Goal: Task Accomplishment & Management: Complete application form

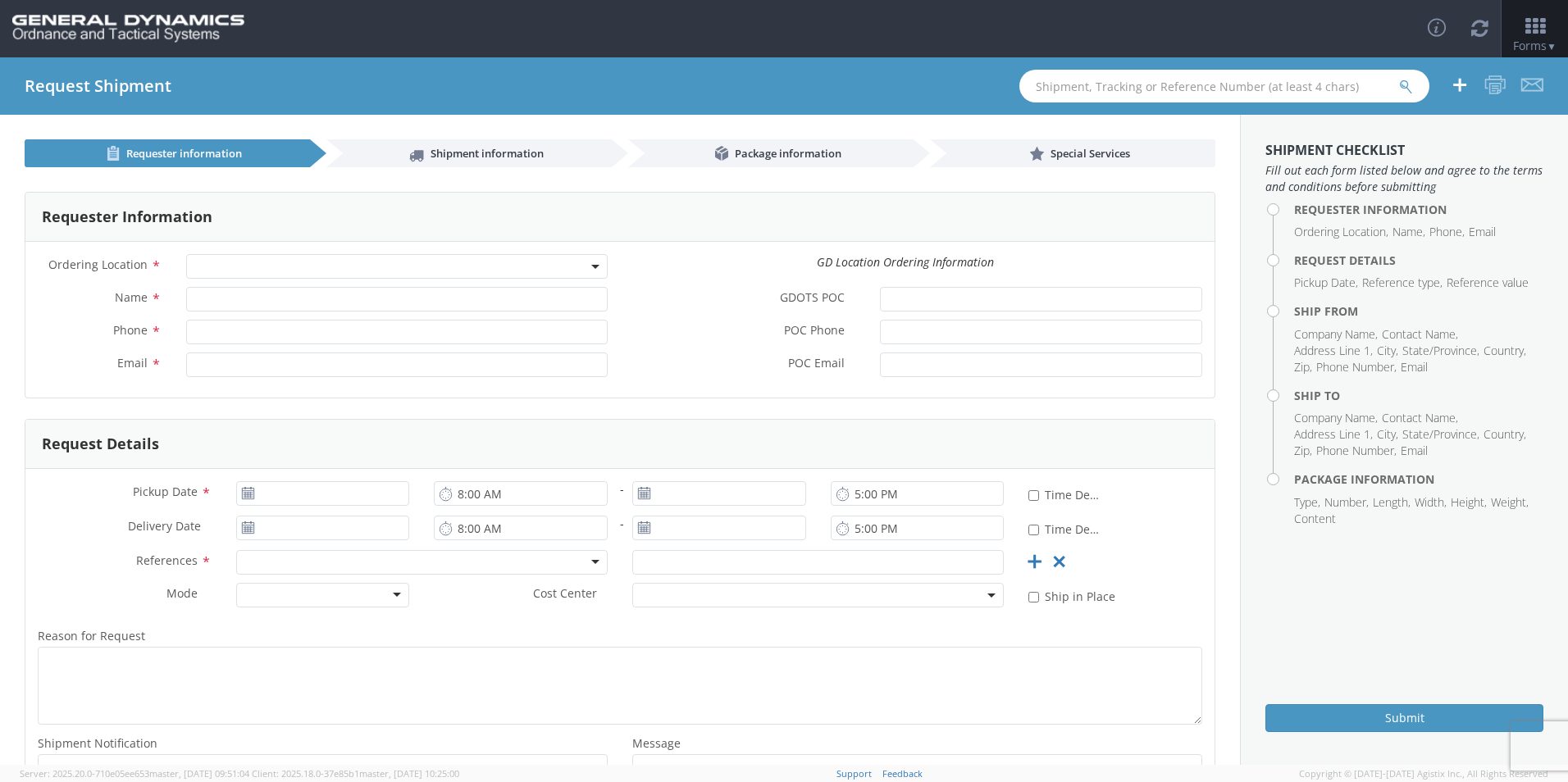
click at [257, 259] on span at bounding box center [397, 266] width 422 height 25
click at [643, 267] on div "GD Location Ordering Information" at bounding box center [904, 262] width 595 height 16
click at [515, 302] on input "Name *" at bounding box center [397, 299] width 422 height 25
click at [593, 334] on input "Phone *" at bounding box center [397, 332] width 422 height 25
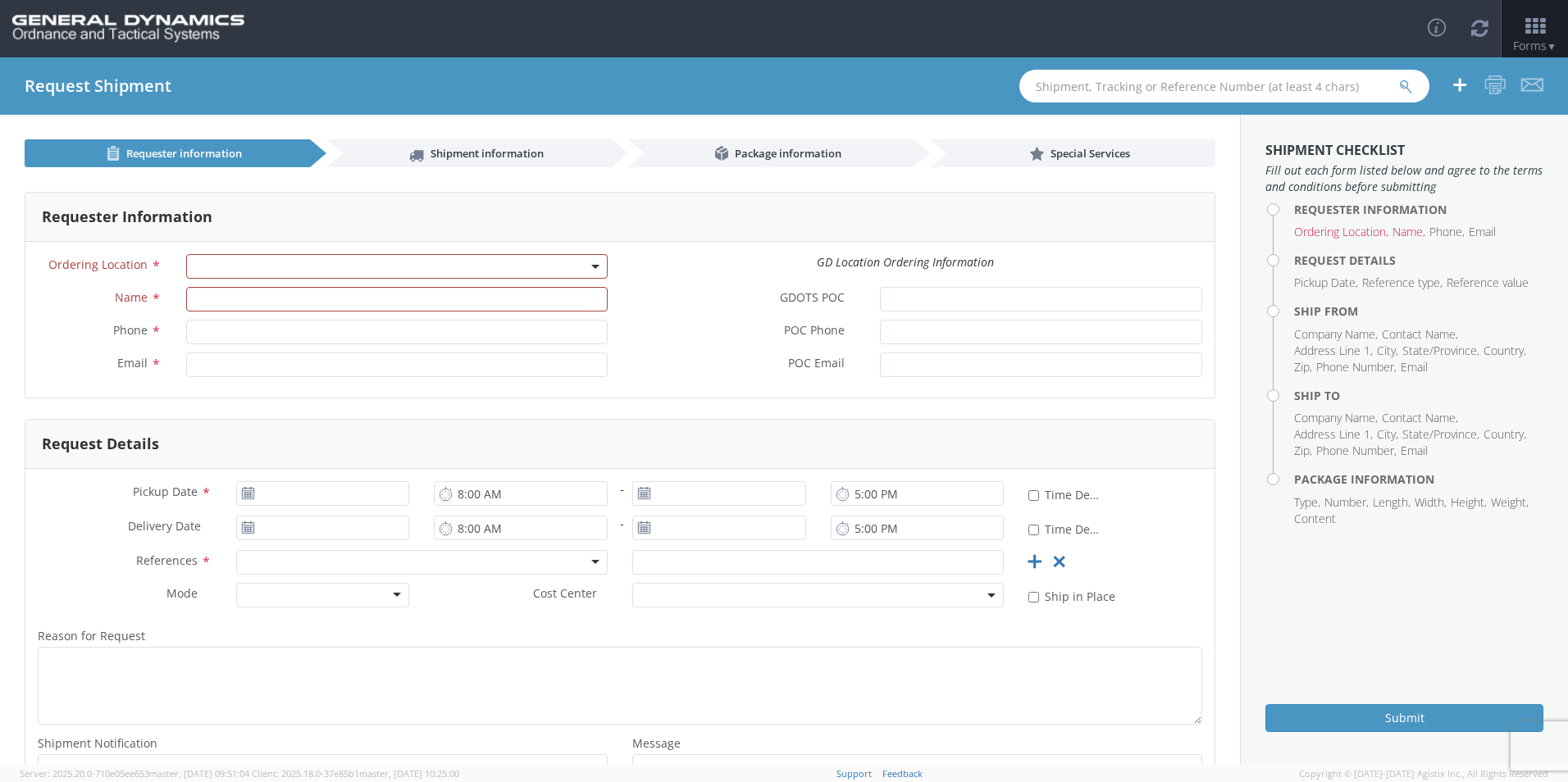
click at [584, 352] on div "Phone *" at bounding box center [323, 336] width 595 height 33
click at [84, 377] on div "Email *" at bounding box center [323, 369] width 595 height 33
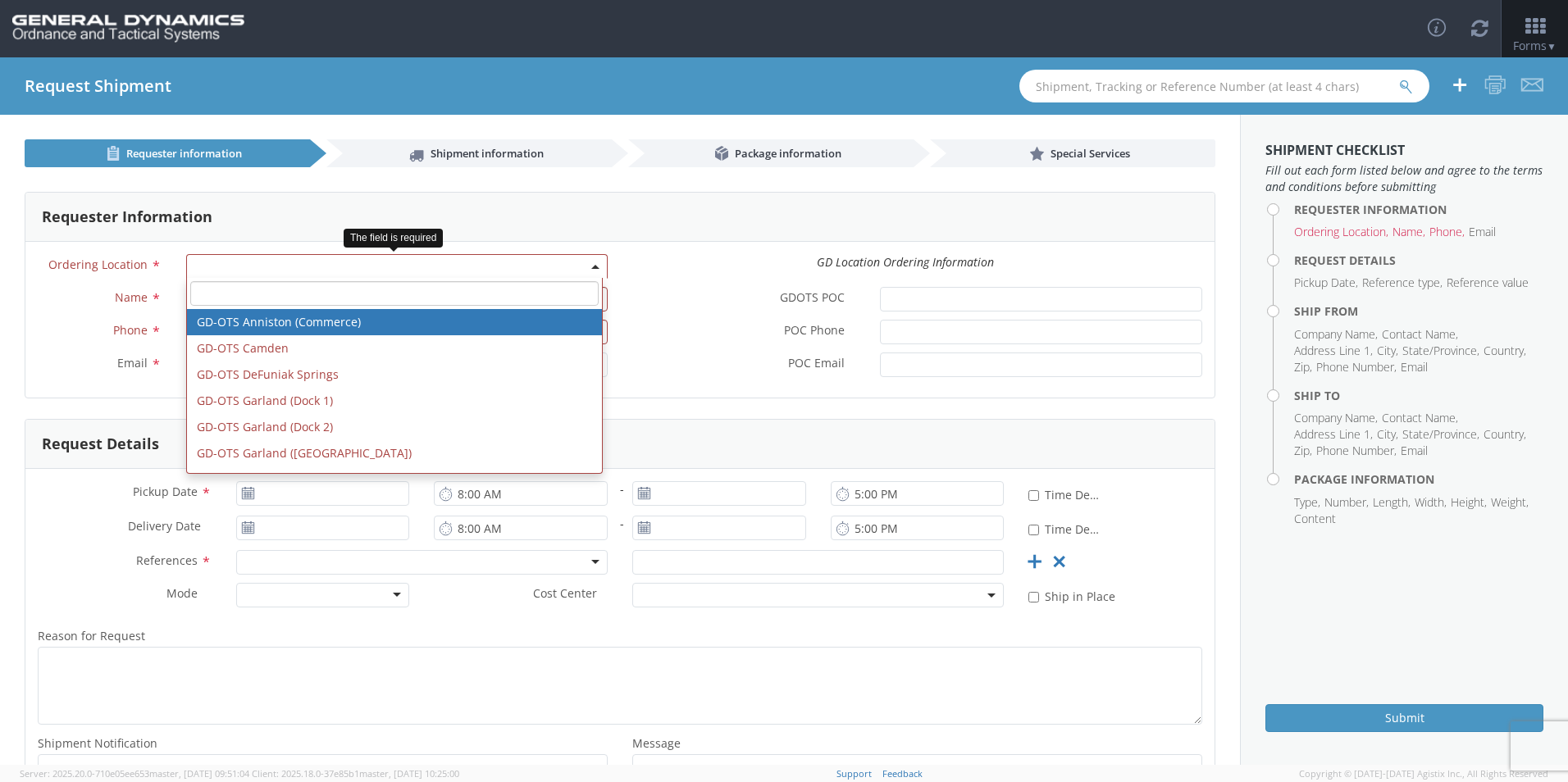
click at [262, 274] on span at bounding box center [397, 266] width 422 height 25
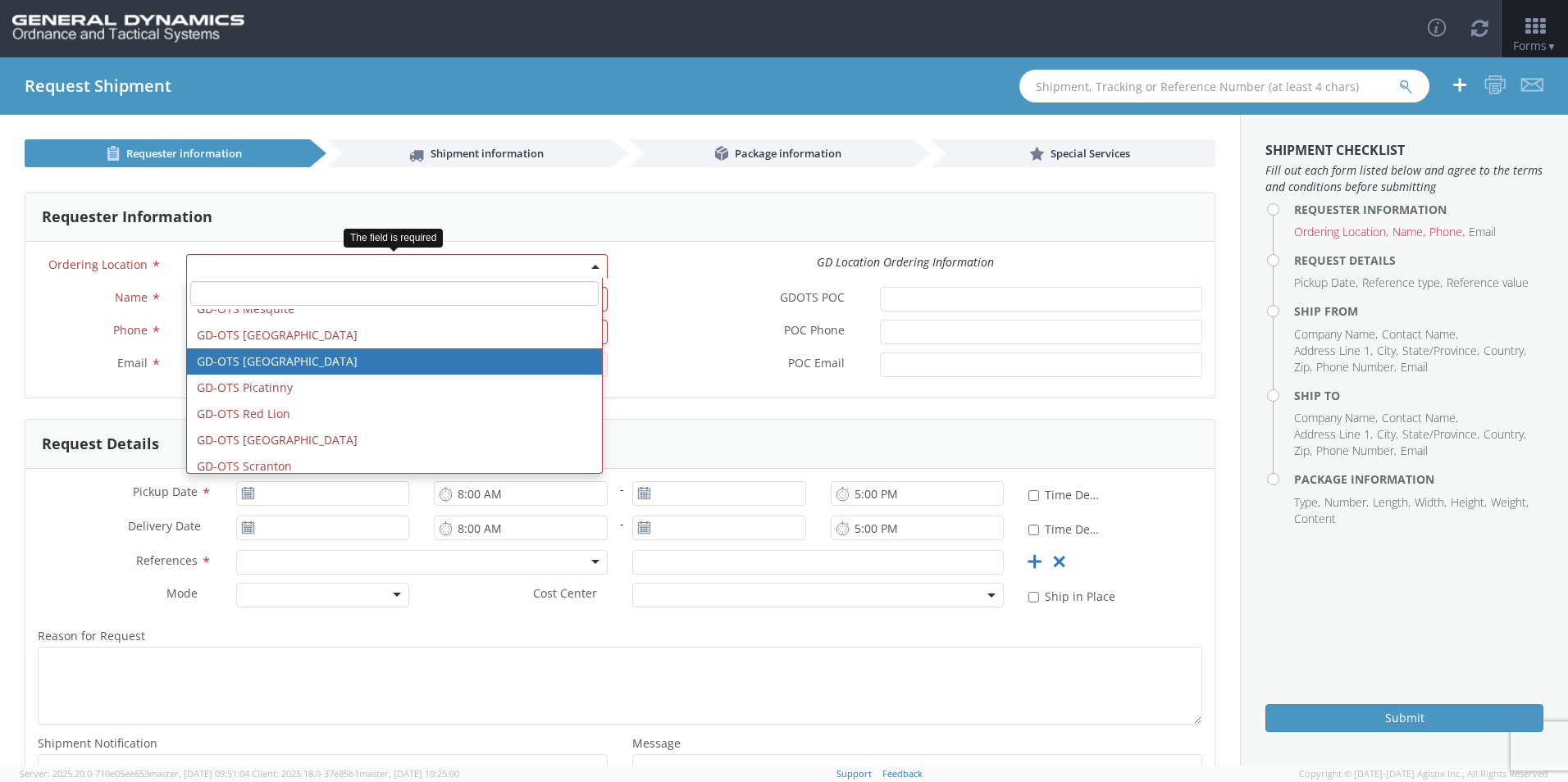
scroll to position [409, 0]
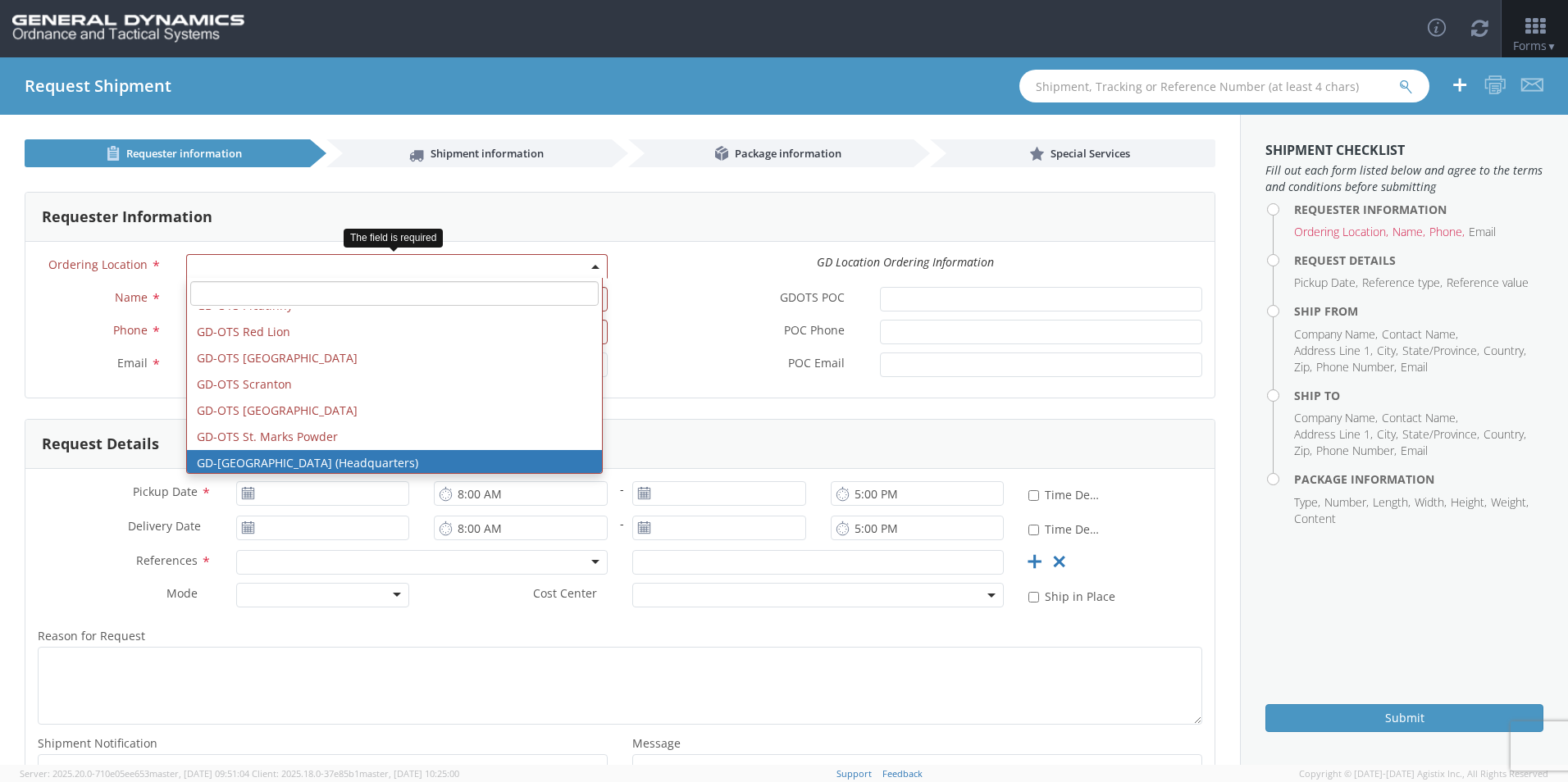
select select "307"
type input "logistics@gd-ots.com"
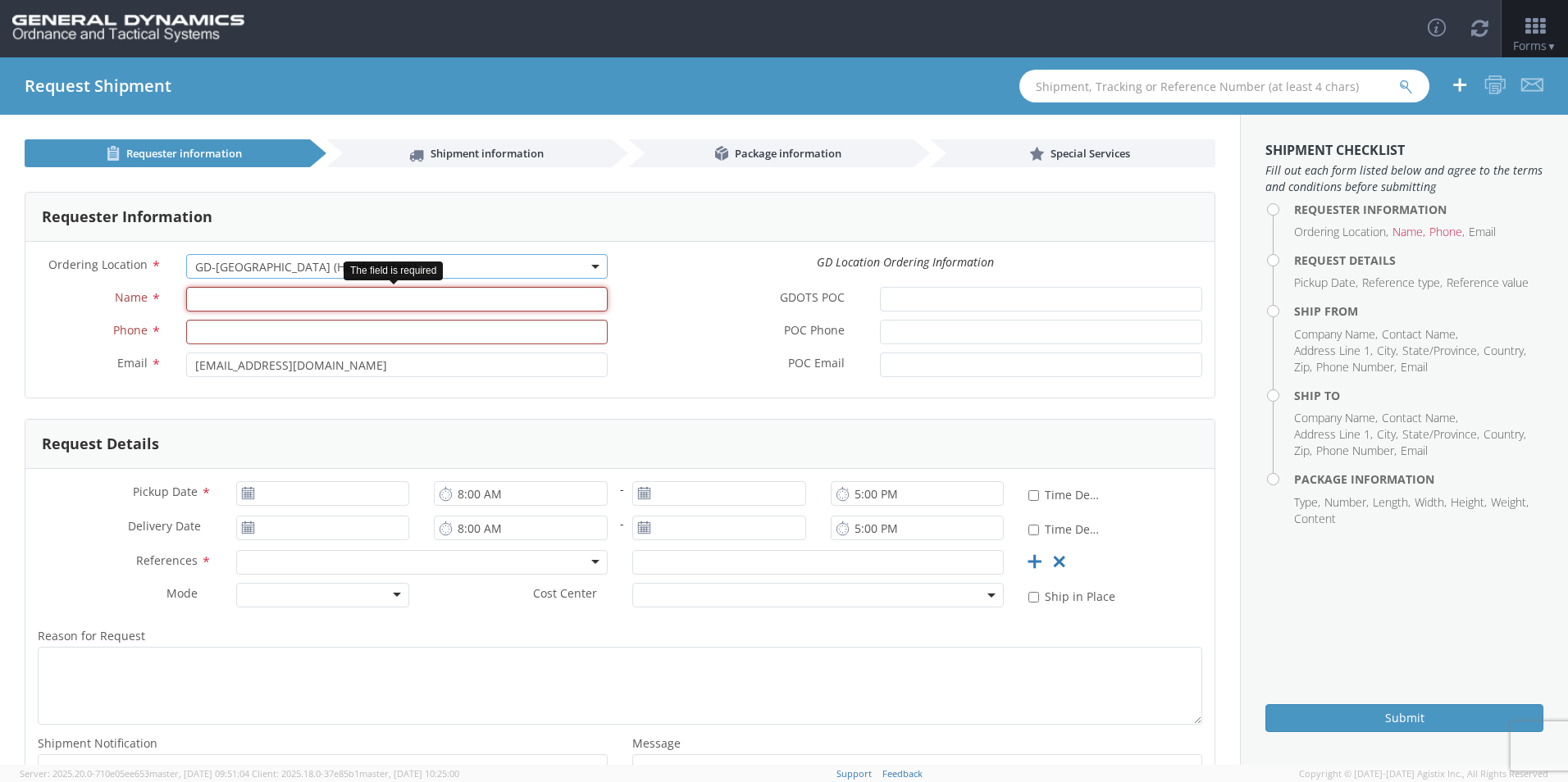
click at [427, 309] on input "Name *" at bounding box center [397, 299] width 422 height 25
click at [739, 323] on label "POC Phone *" at bounding box center [744, 330] width 248 height 22
click at [880, 323] on input "POC Phone *" at bounding box center [1040, 332] width 322 height 25
click at [233, 267] on span "GD-[GEOGRAPHIC_DATA] (Headquarters)" at bounding box center [397, 267] width 404 height 15
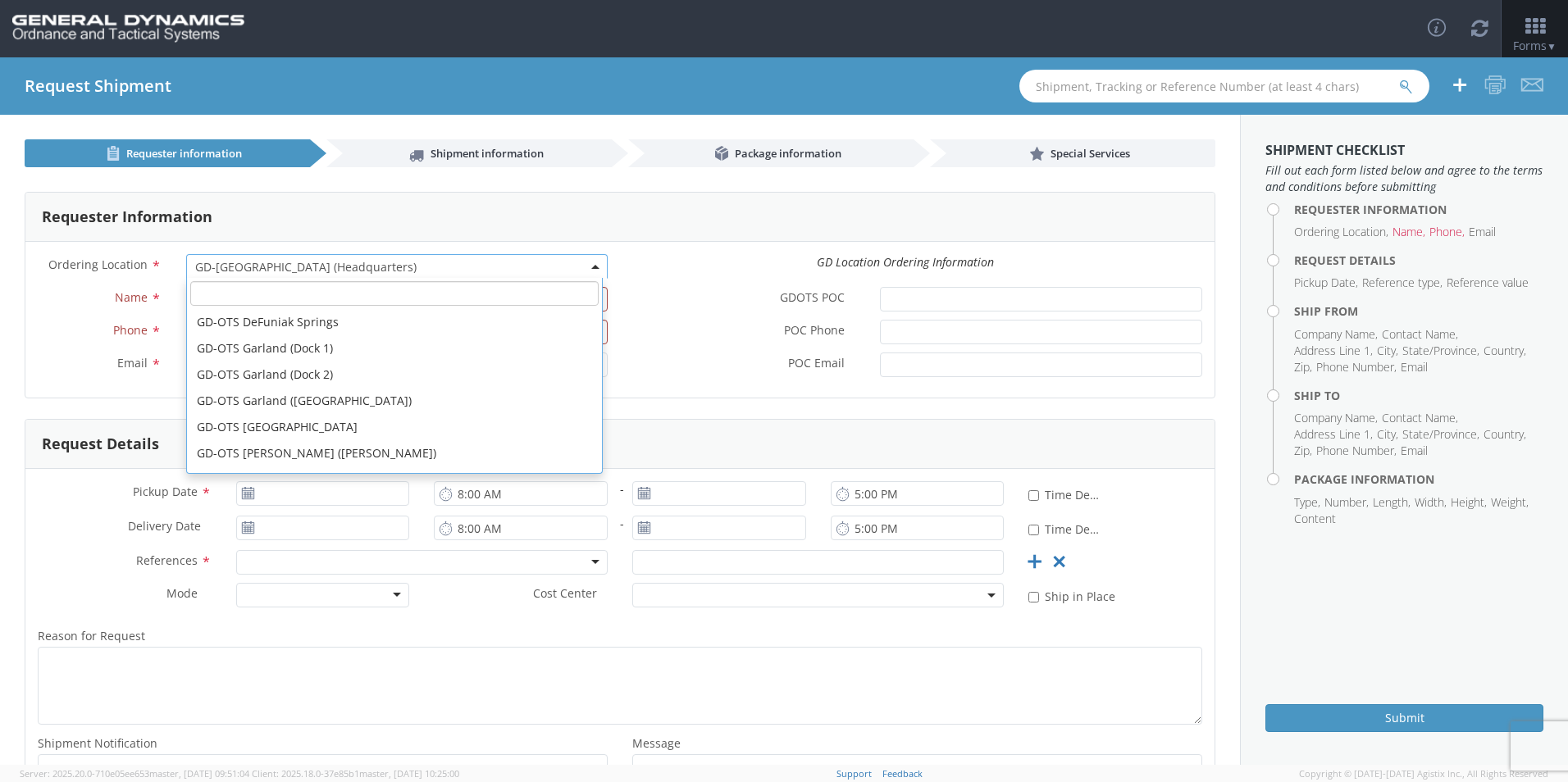
scroll to position [0, 0]
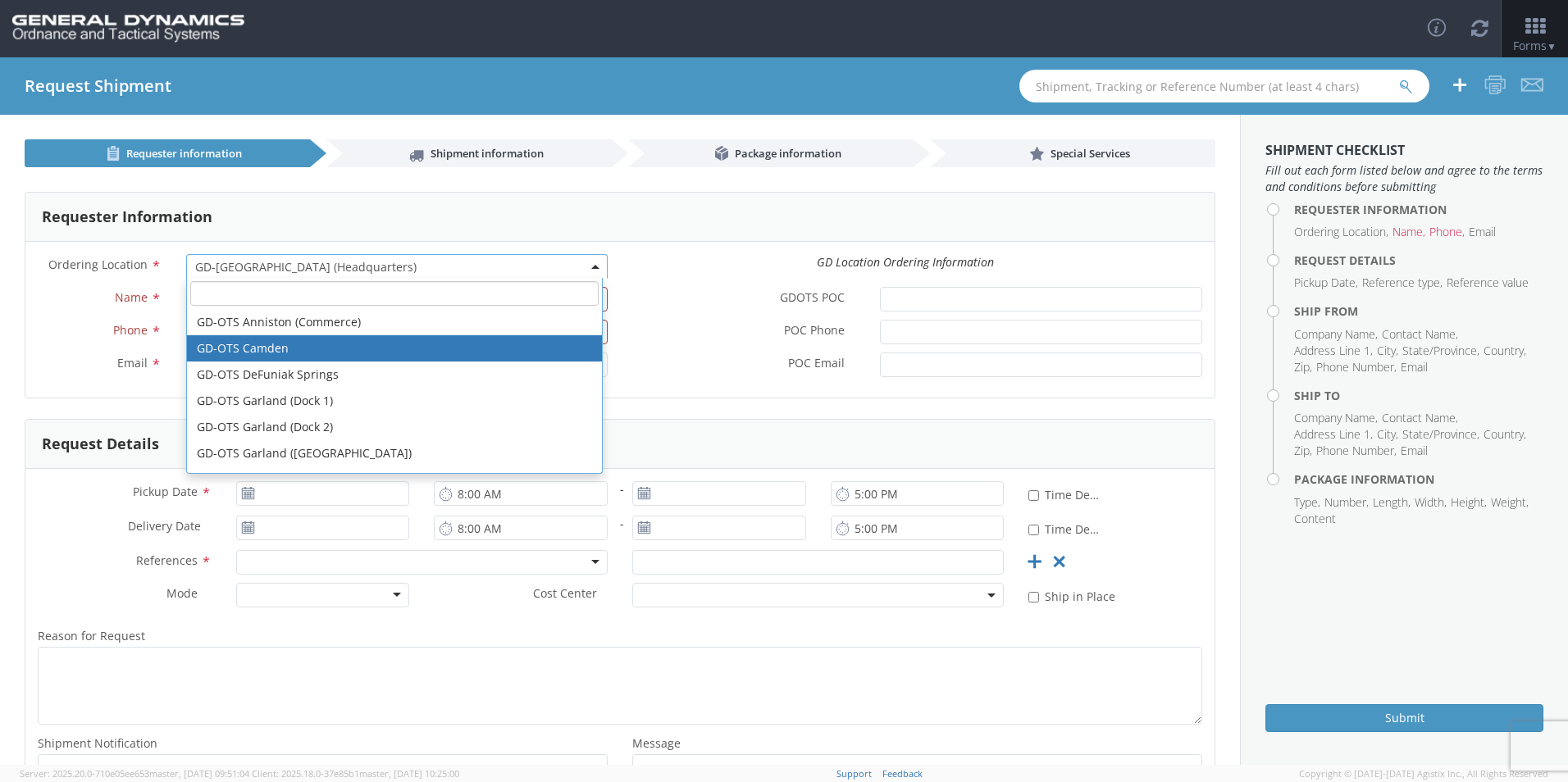
click at [700, 292] on label "GDOTS POC *" at bounding box center [744, 297] width 248 height 22
click at [880, 292] on input "GDOTS POC *" at bounding box center [1040, 299] width 322 height 25
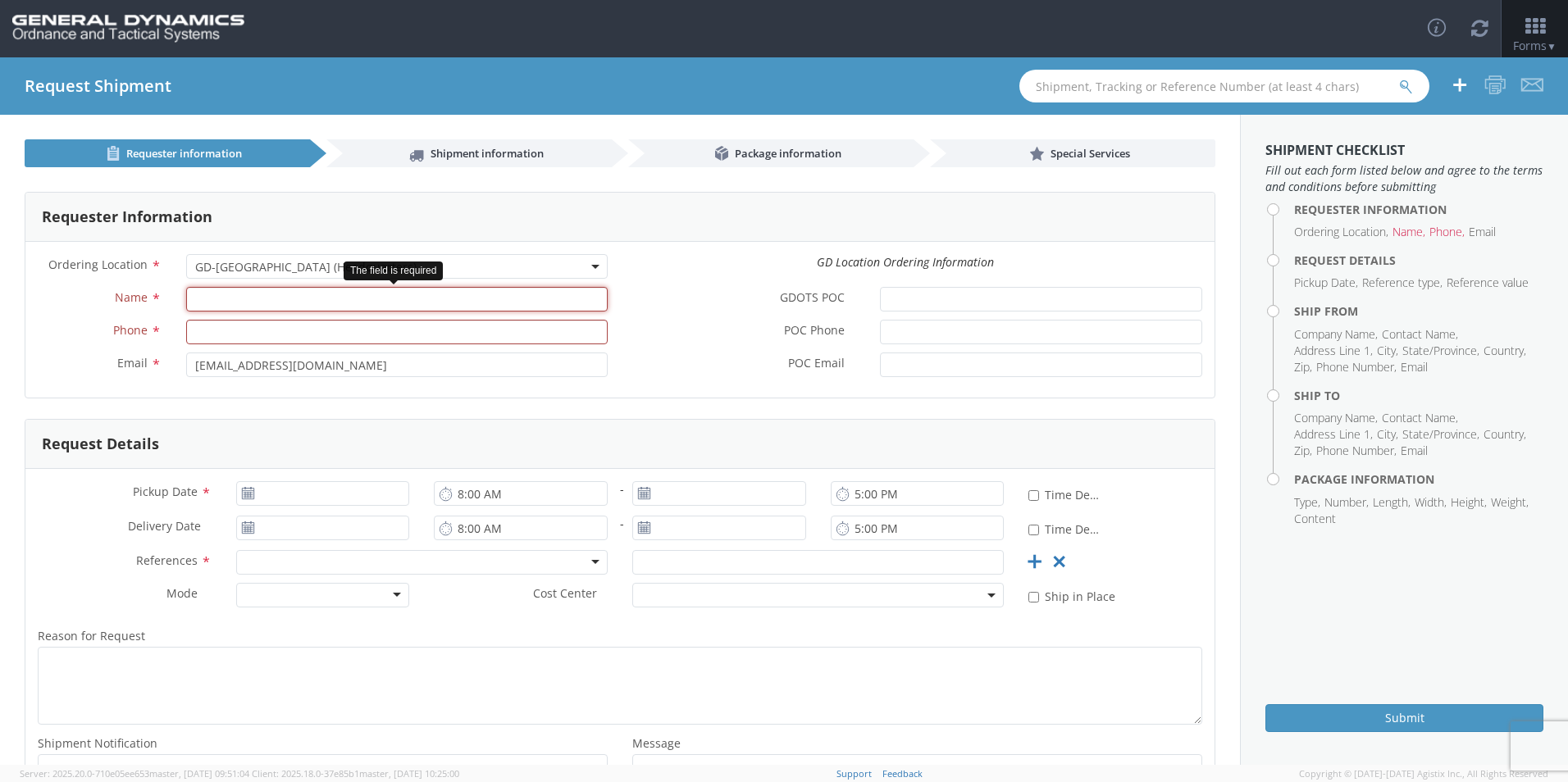
click at [547, 300] on input "Name *" at bounding box center [397, 299] width 422 height 25
click at [555, 320] on input "Phone *" at bounding box center [397, 332] width 422 height 25
click at [643, 315] on div "GDOTS POC *" at bounding box center [917, 303] width 595 height 33
click at [85, 78] on h4 "Request Shipment" at bounding box center [98, 86] width 147 height 18
click at [108, 24] on img at bounding box center [128, 28] width 232 height 28
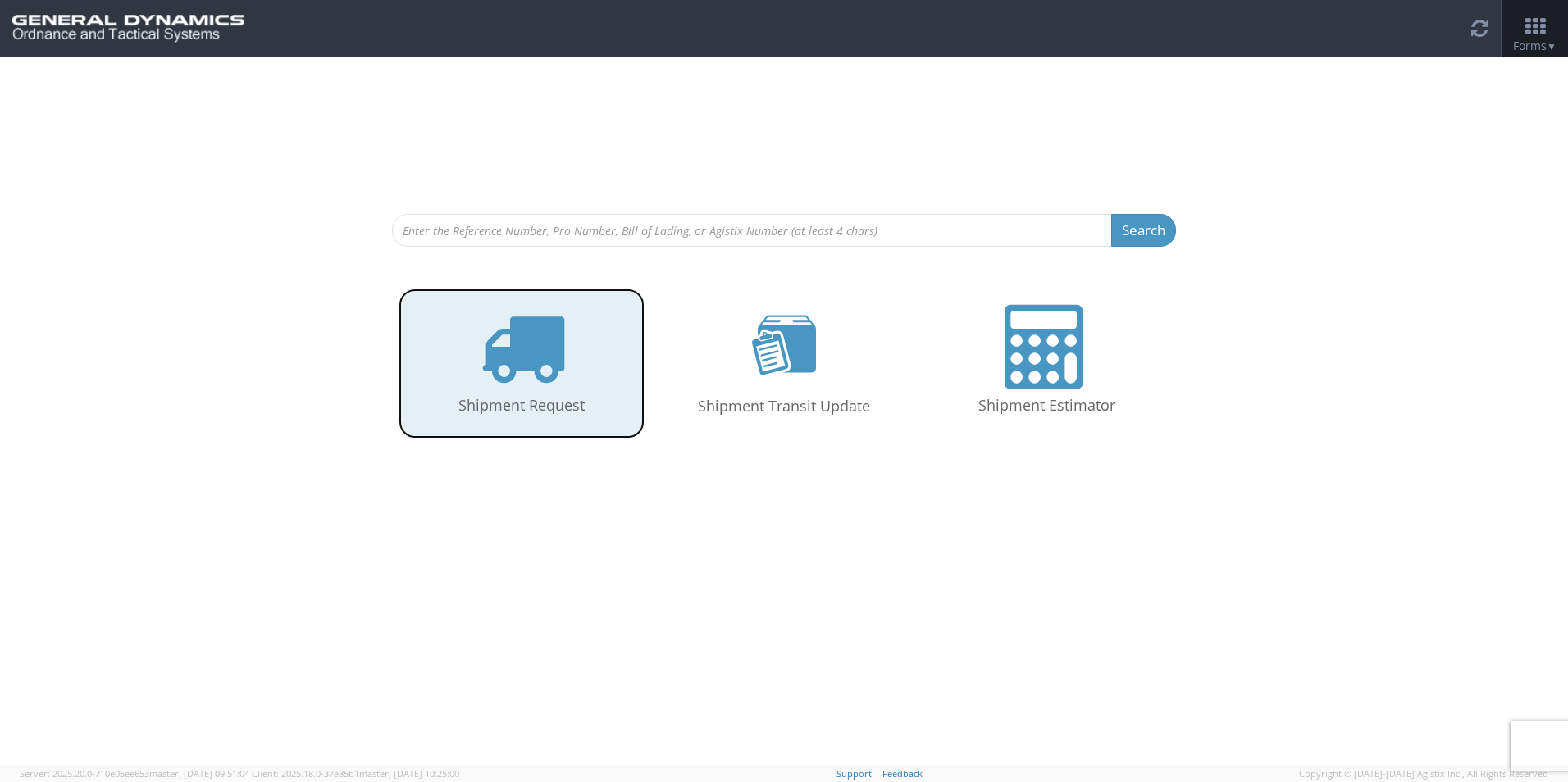
click at [535, 348] on icon at bounding box center [522, 347] width 84 height 84
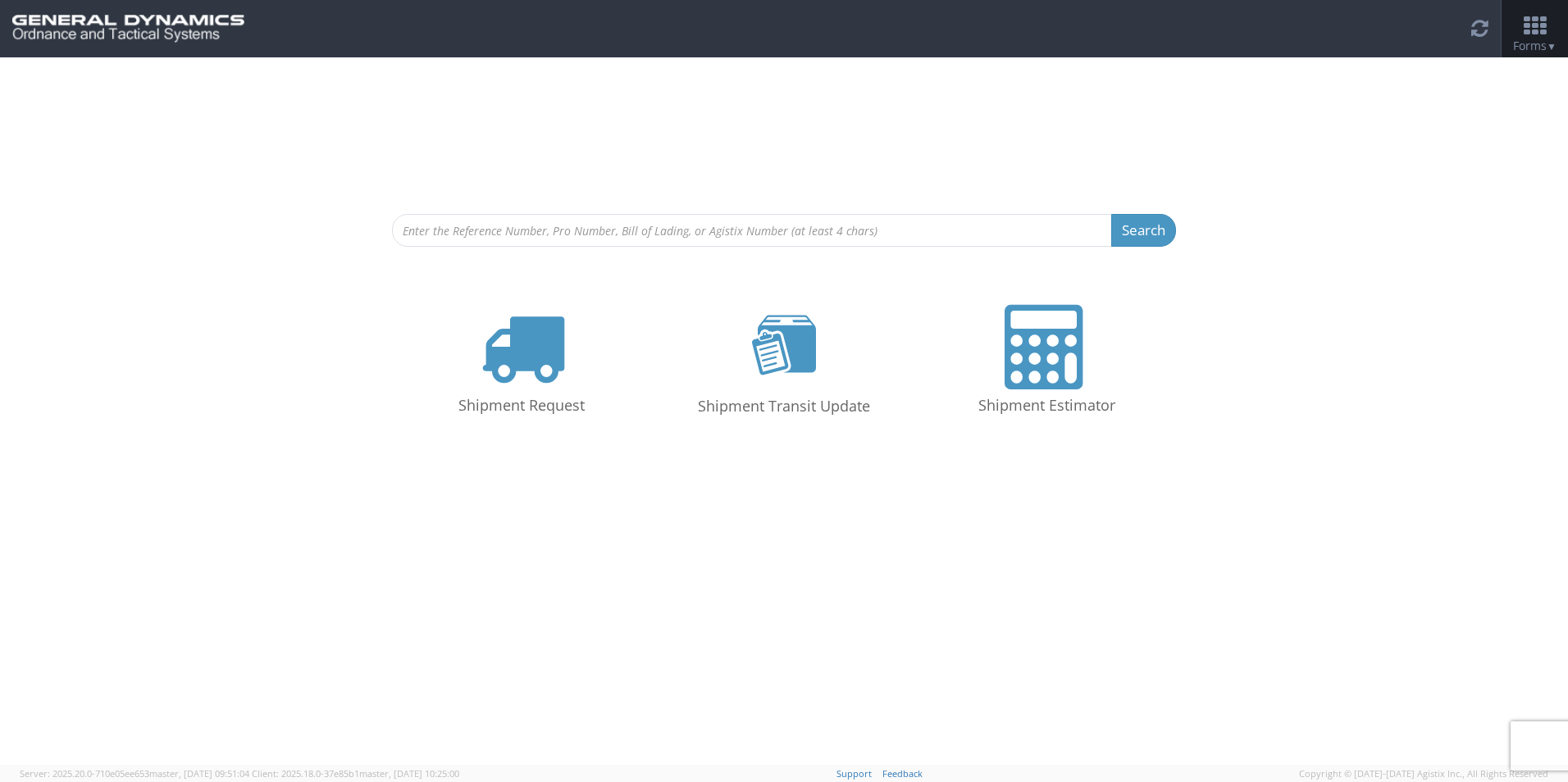
click at [1535, 32] on icon at bounding box center [1534, 26] width 77 height 23
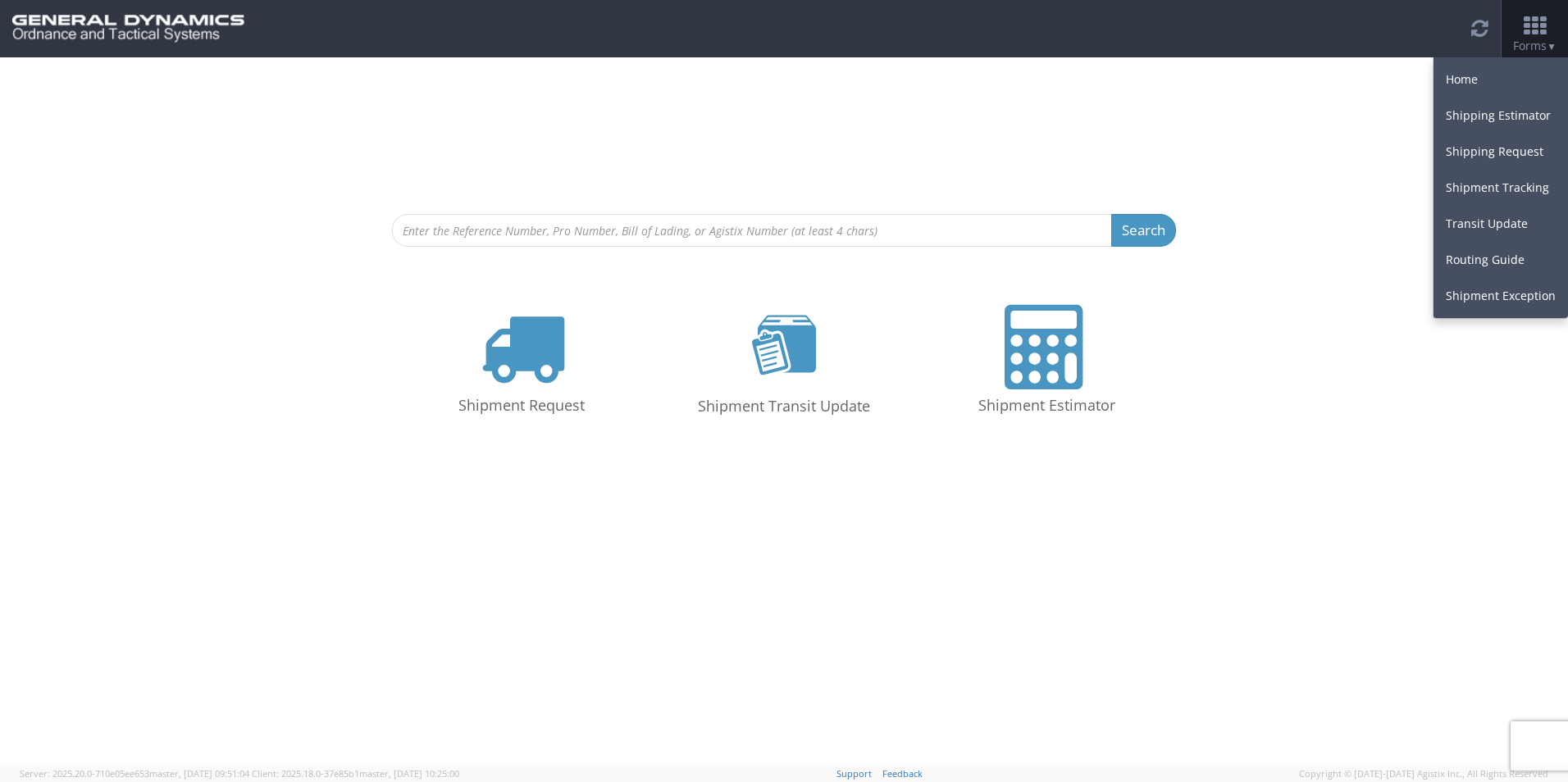
click at [1333, 512] on div "Search Refine By Ship From Date To Shipment Request Shipment Transit Update Shi…" at bounding box center [784, 411] width 1568 height 707
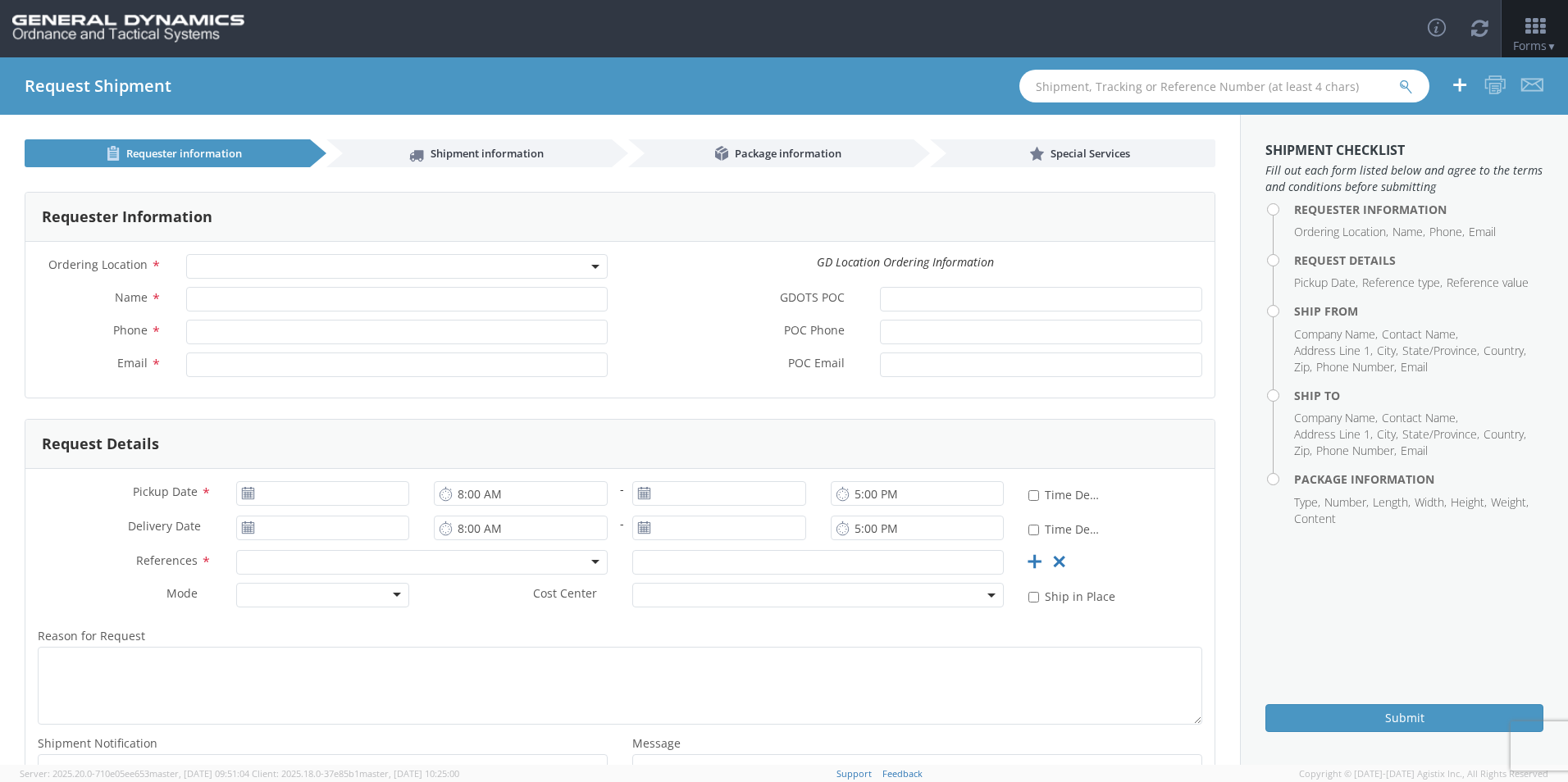
select select
paste input "54836957"
type input "54836957"
click at [1398, 78] on button "submit" at bounding box center [1405, 88] width 14 height 20
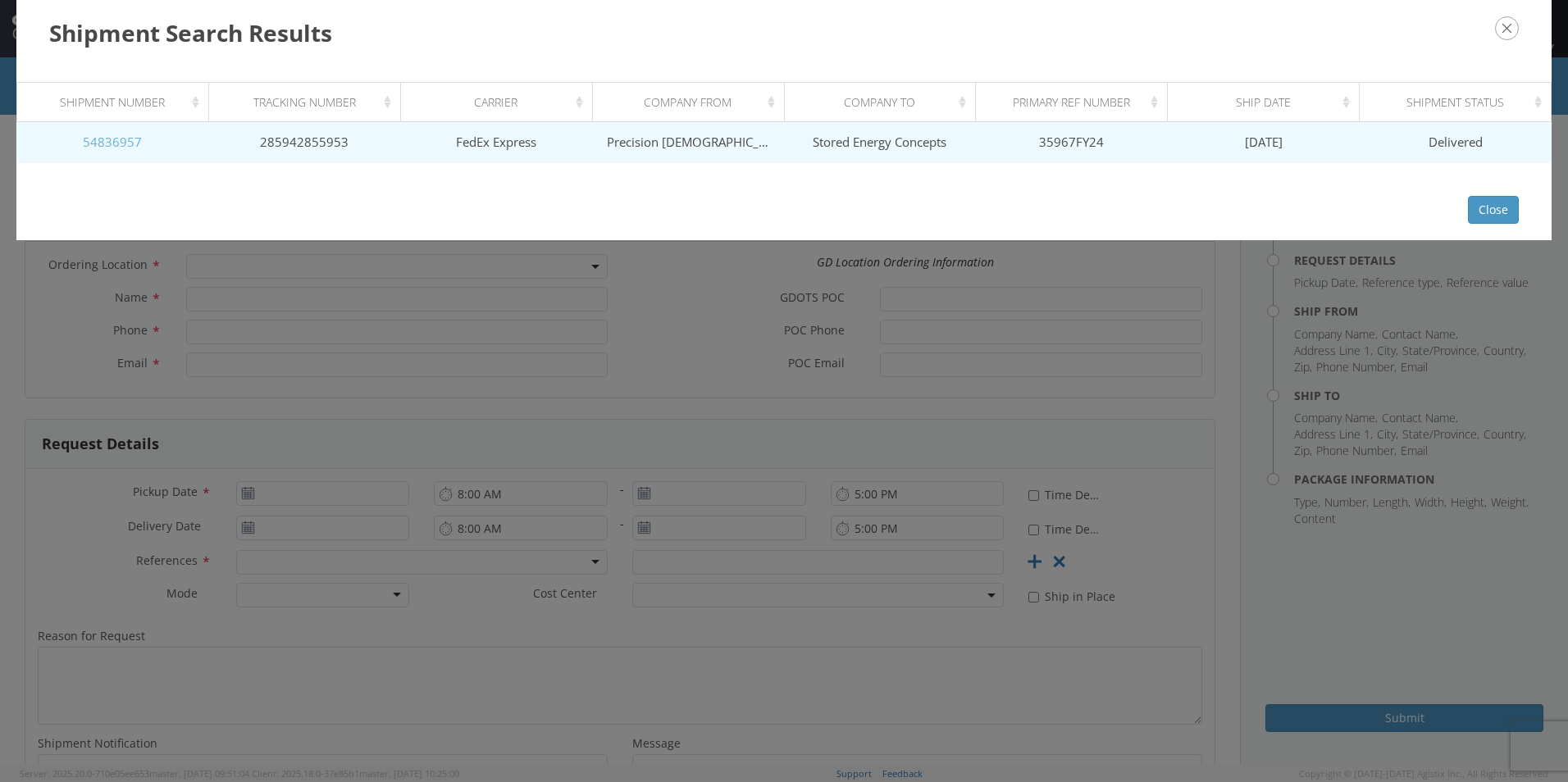
click at [121, 145] on link "54836957" at bounding box center [112, 141] width 59 height 16
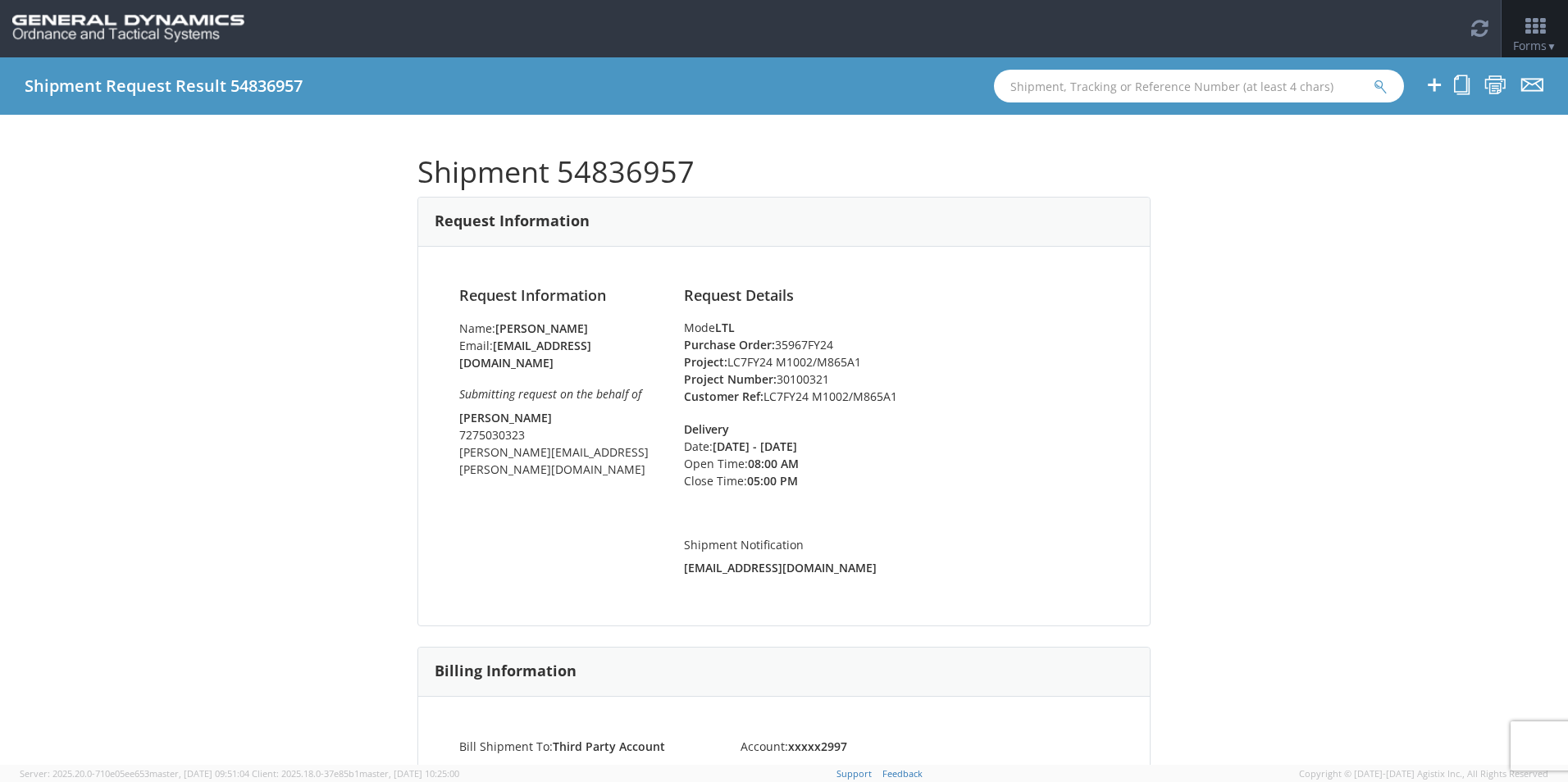
click at [570, 391] on h6 "Submitting request on the behalf of" at bounding box center [559, 394] width 200 height 12
click at [171, 34] on img at bounding box center [128, 28] width 232 height 28
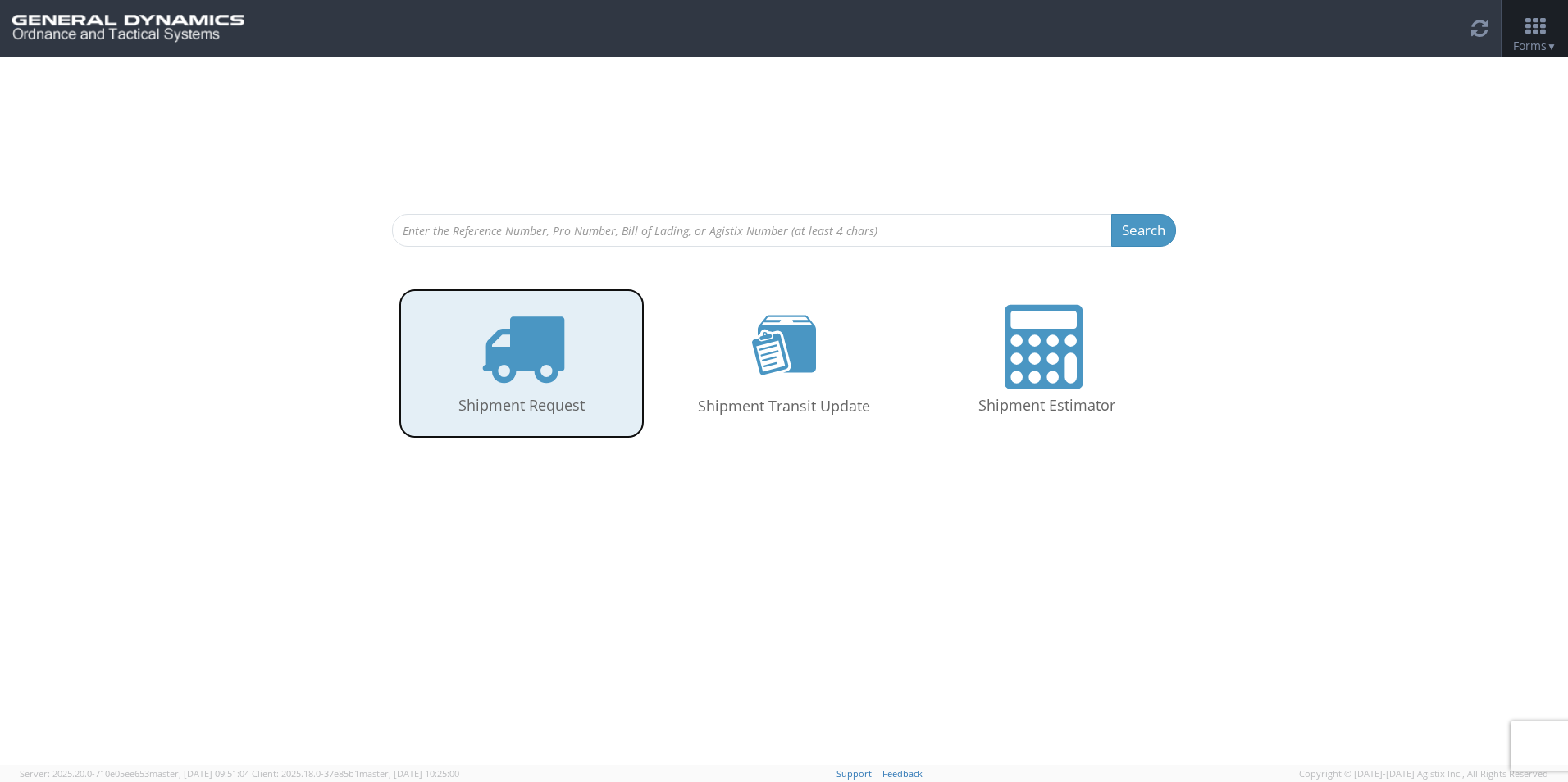
click at [564, 373] on icon at bounding box center [522, 347] width 84 height 84
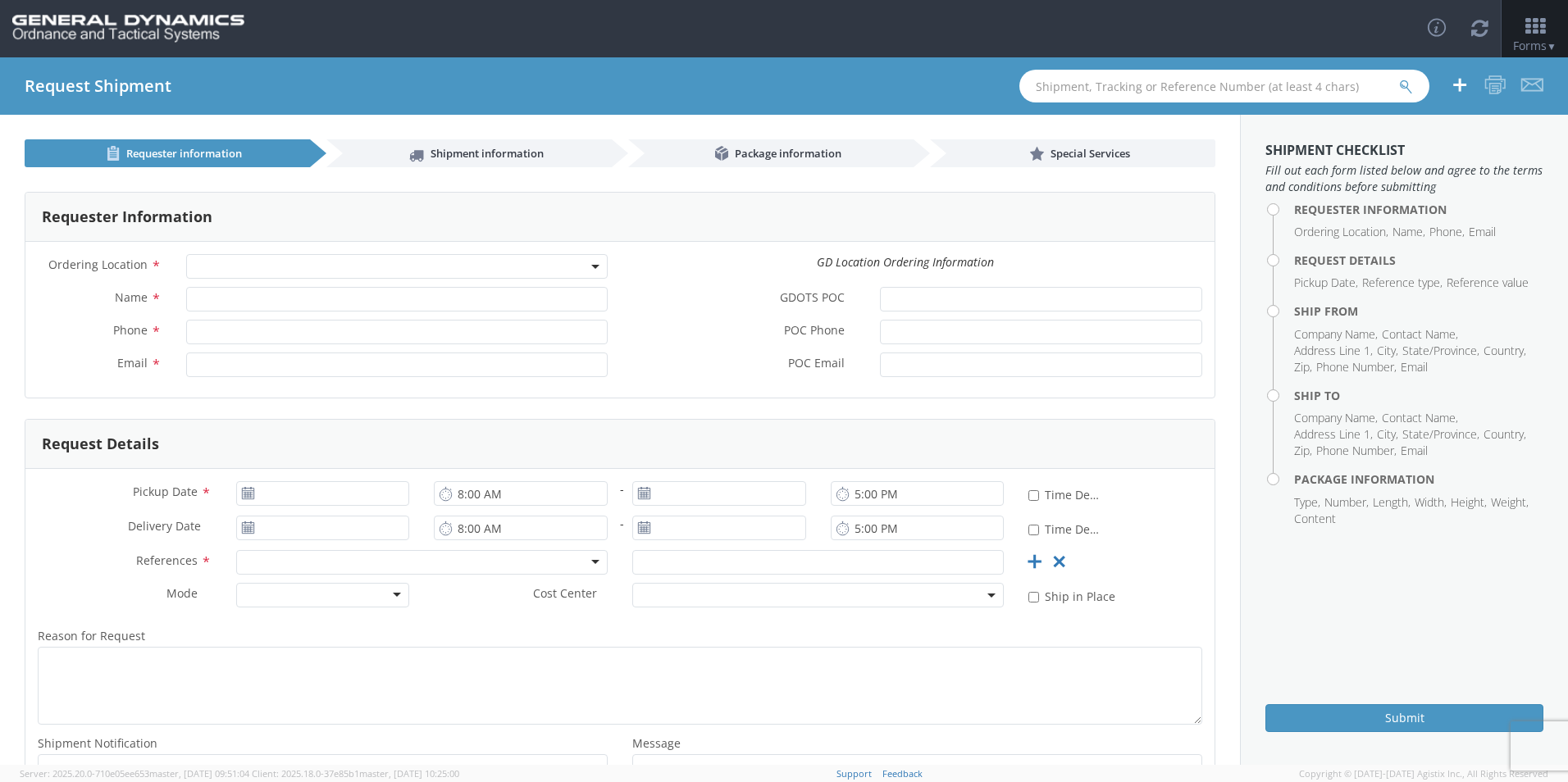
select select
click at [279, 264] on span at bounding box center [397, 266] width 422 height 25
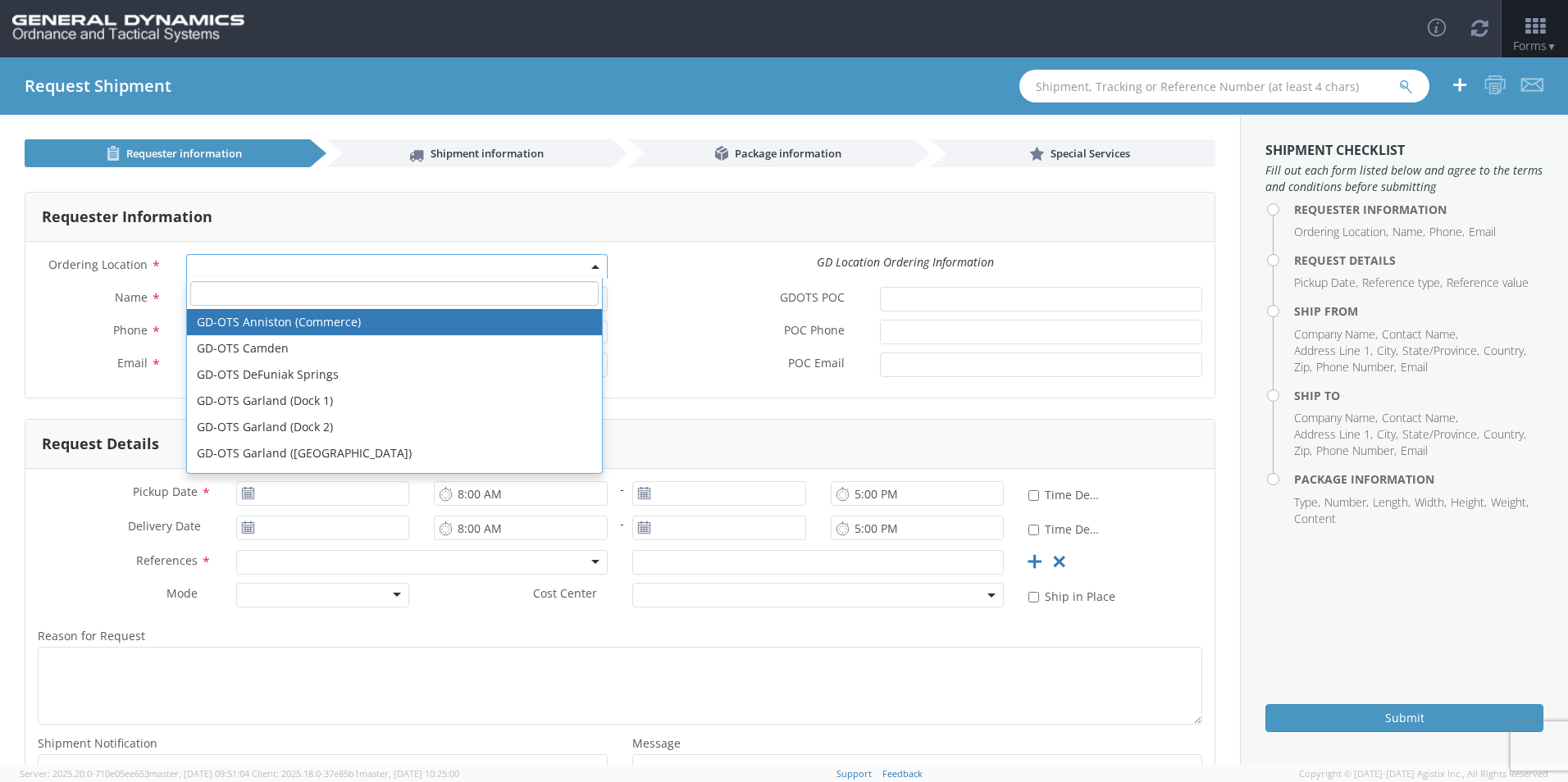
click at [264, 257] on span at bounding box center [397, 266] width 422 height 25
click at [274, 273] on span at bounding box center [397, 266] width 422 height 25
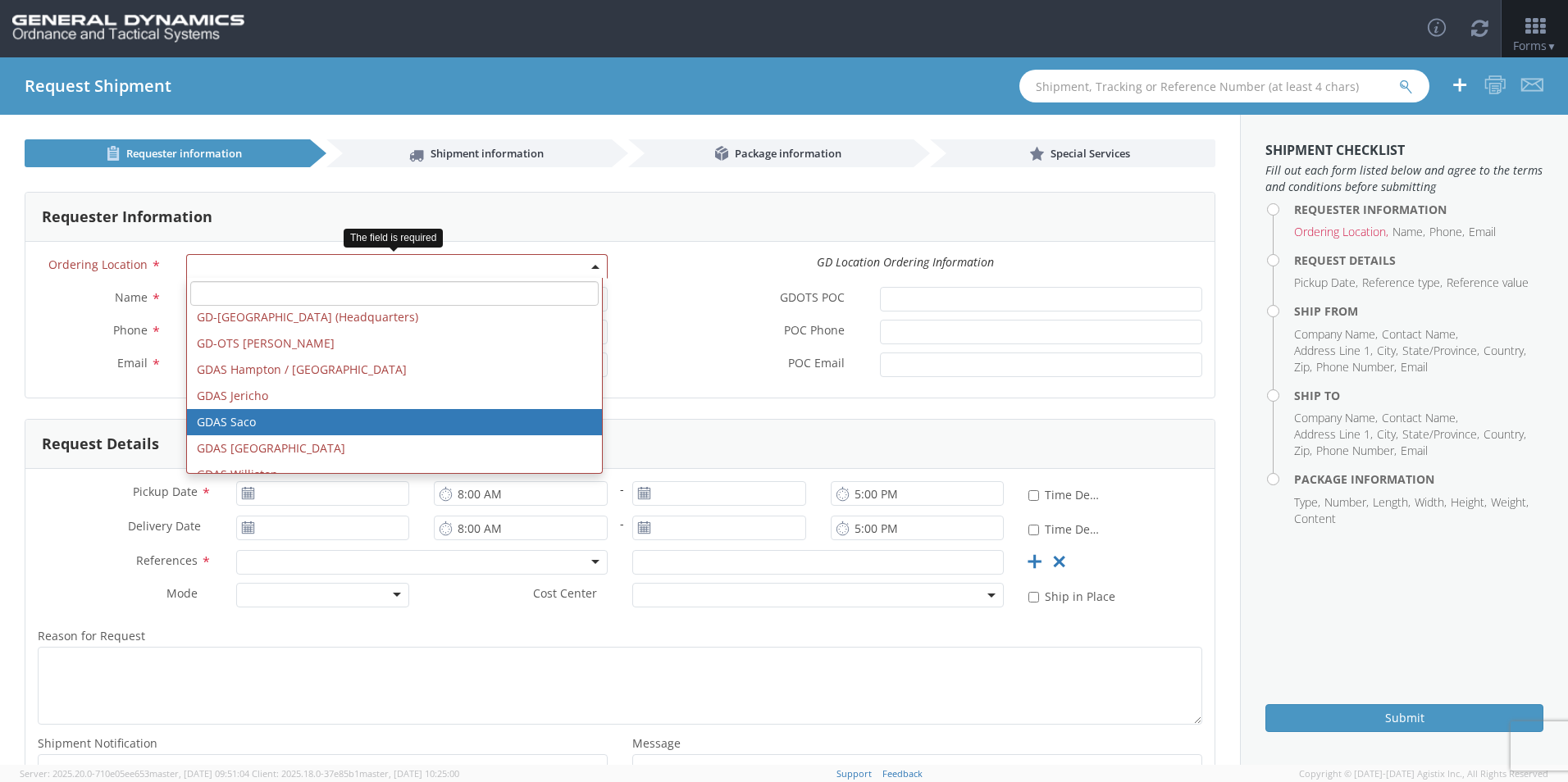
scroll to position [514, 0]
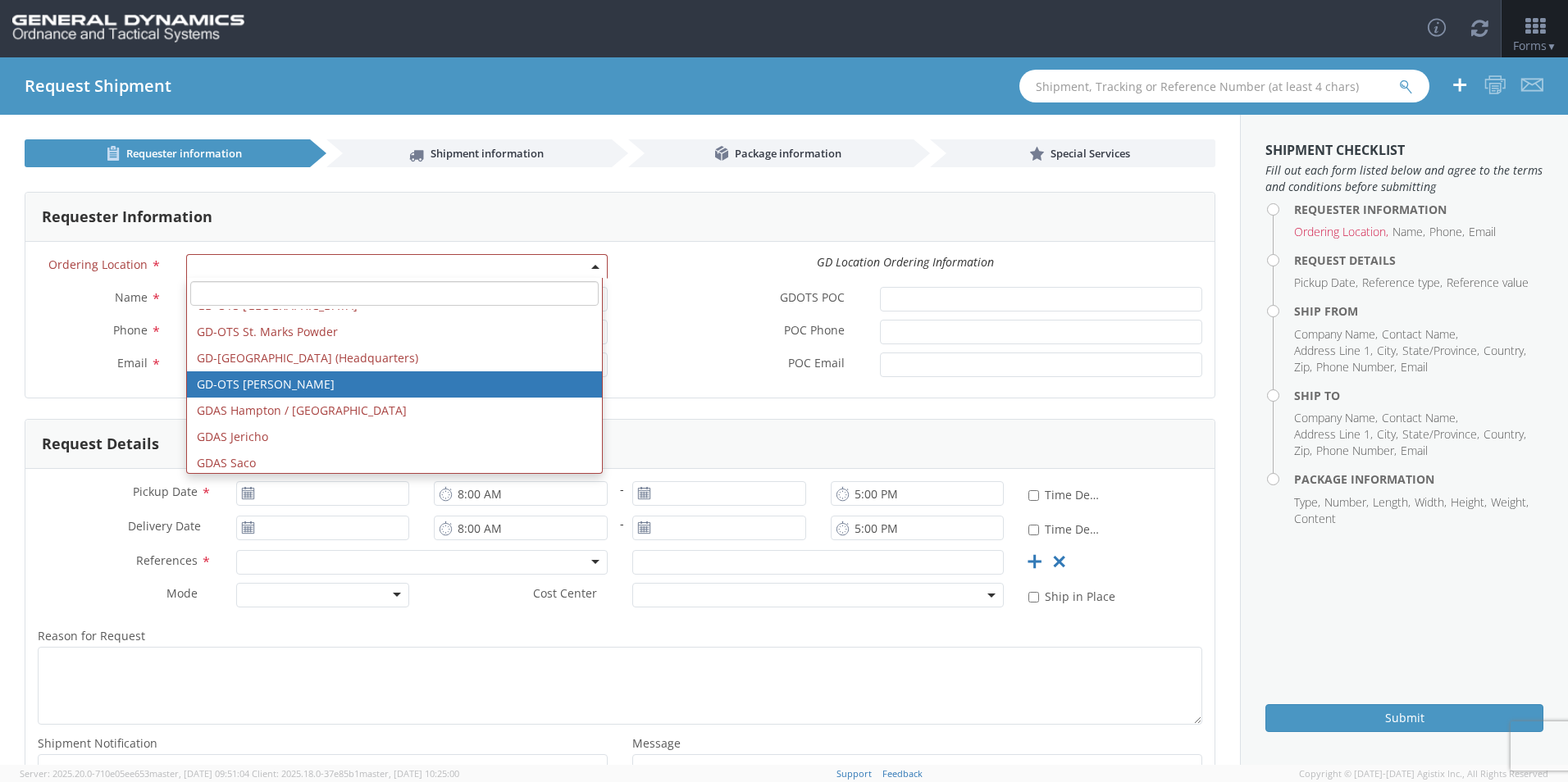
click at [90, 352] on div "Phone *" at bounding box center [323, 336] width 595 height 33
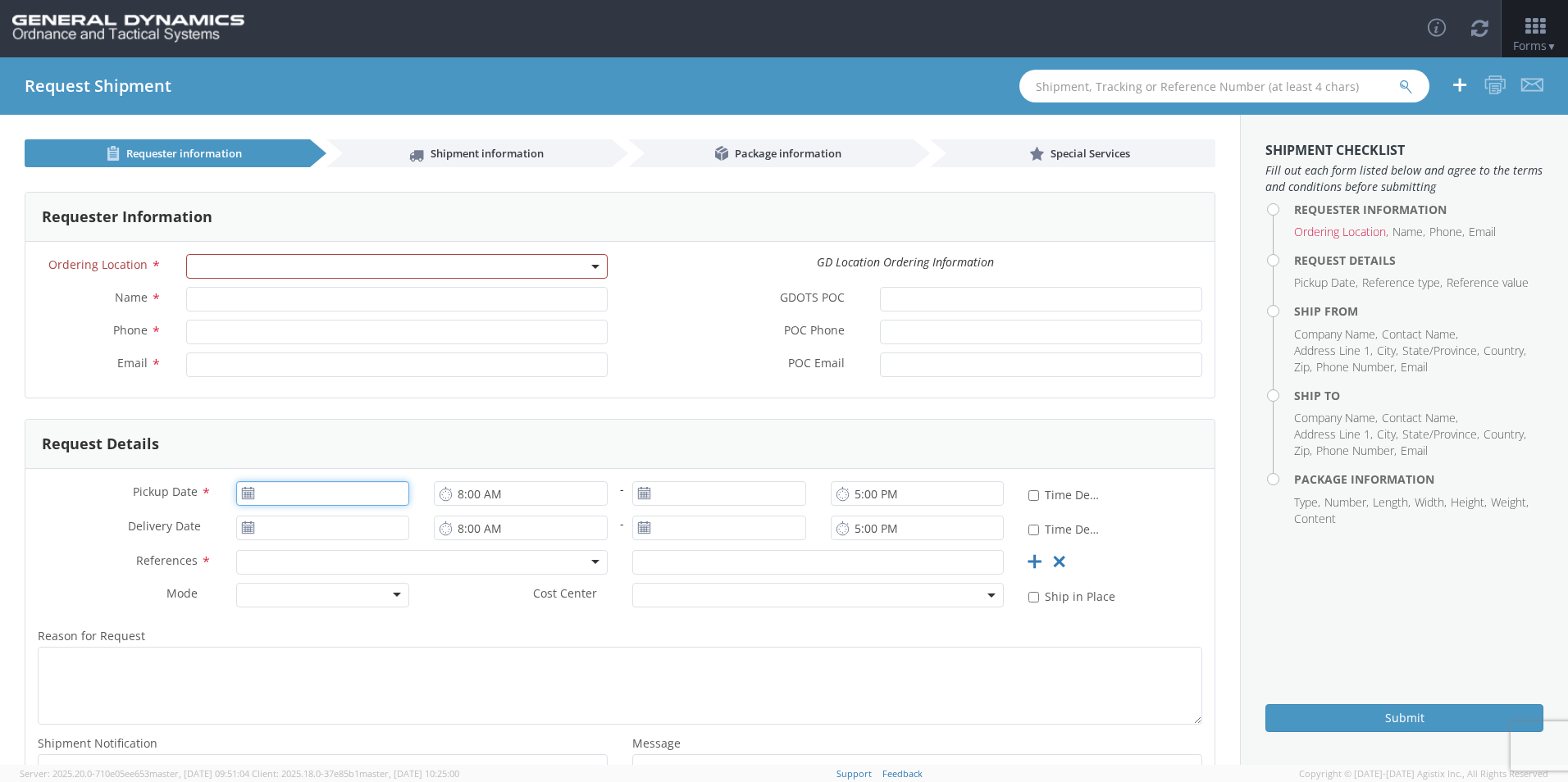
type input "[DATE]"
click at [351, 491] on input "[DATE]" at bounding box center [323, 493] width 174 height 25
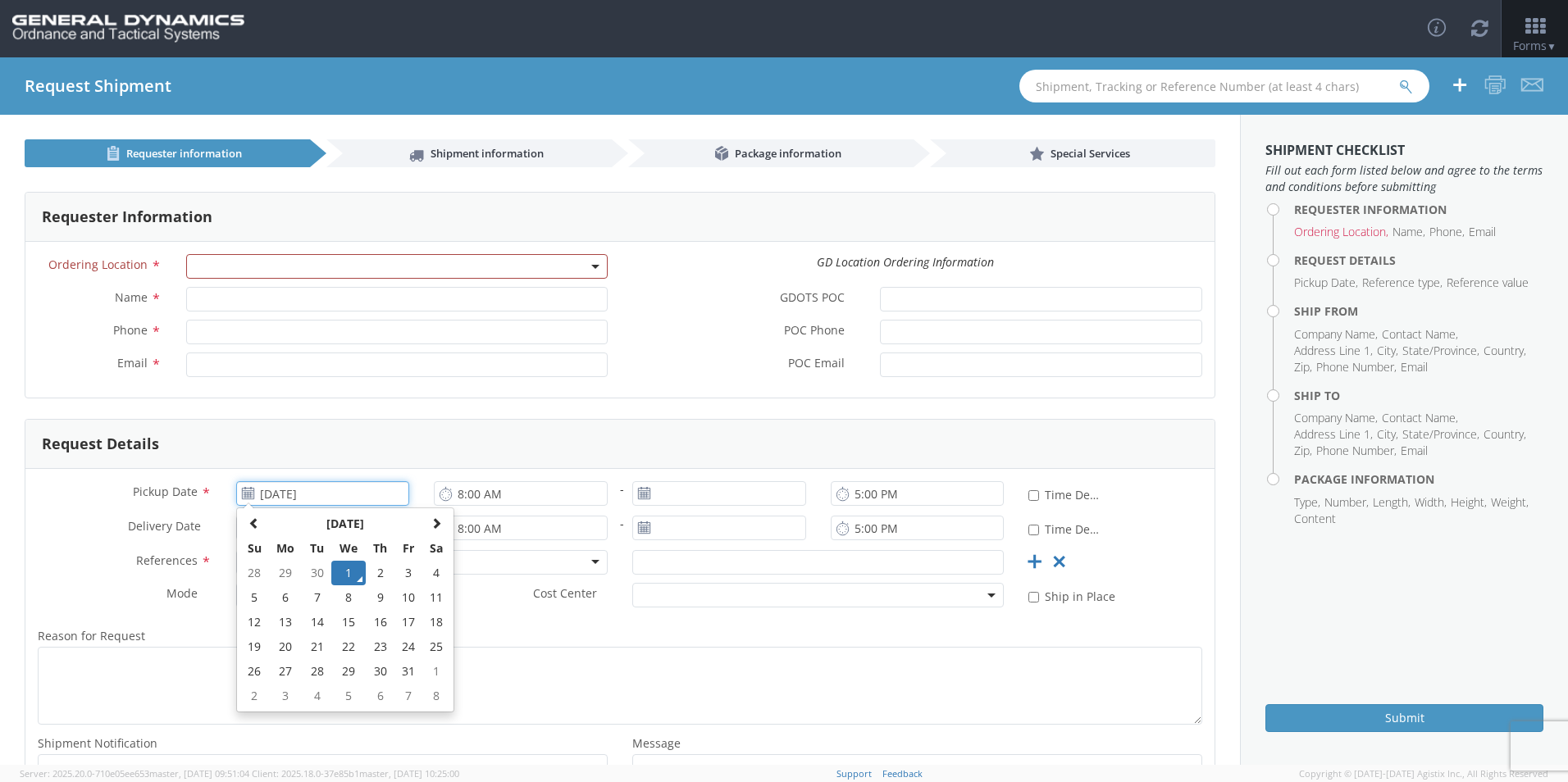
click at [351, 491] on input "[DATE]" at bounding box center [323, 493] width 174 height 25
click at [696, 445] on div "Request Details" at bounding box center [620, 444] width 1189 height 49
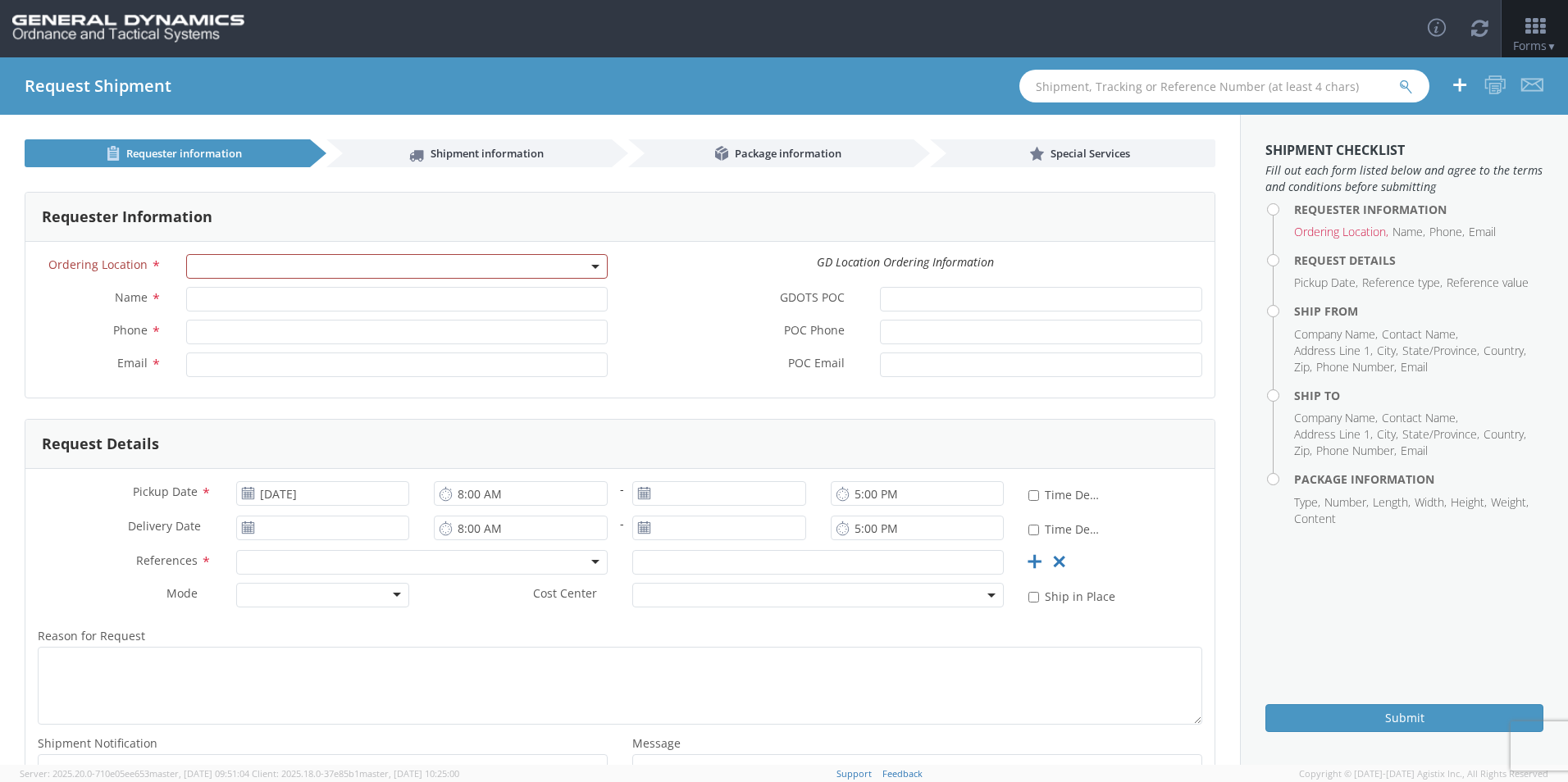
click at [395, 594] on div at bounding box center [323, 594] width 174 height 25
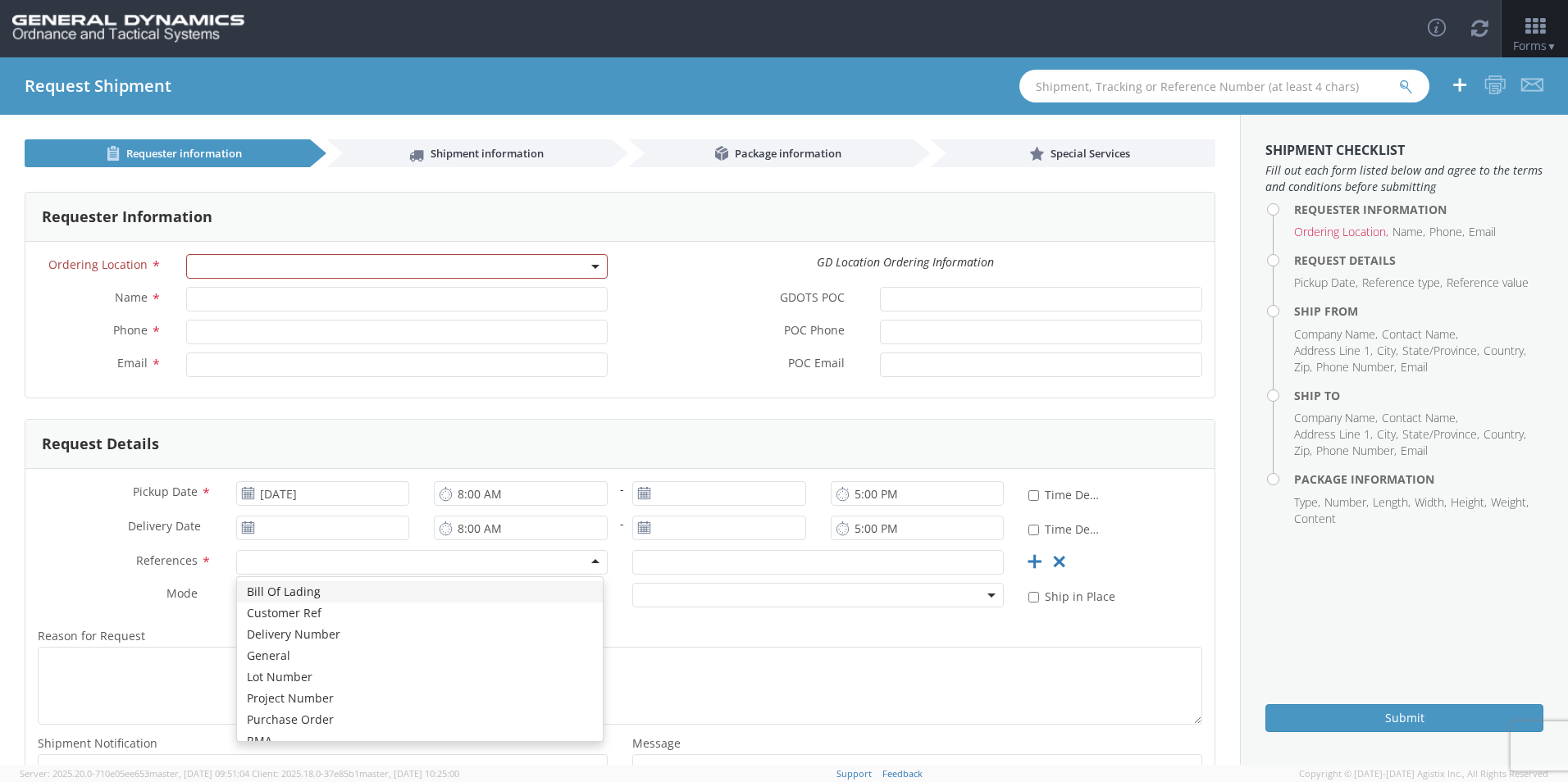
click at [448, 557] on div at bounding box center [422, 562] width 372 height 25
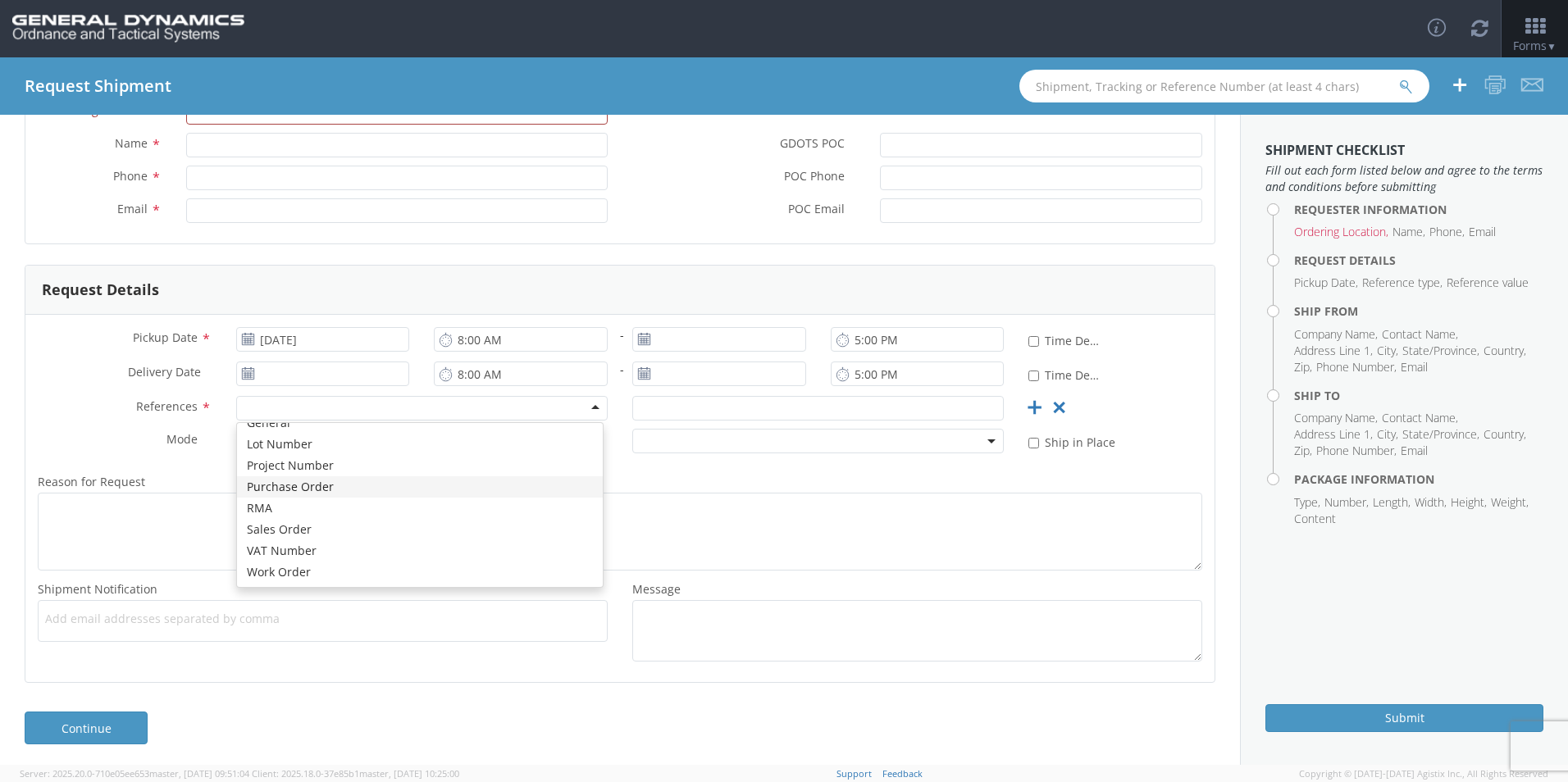
scroll to position [158, 0]
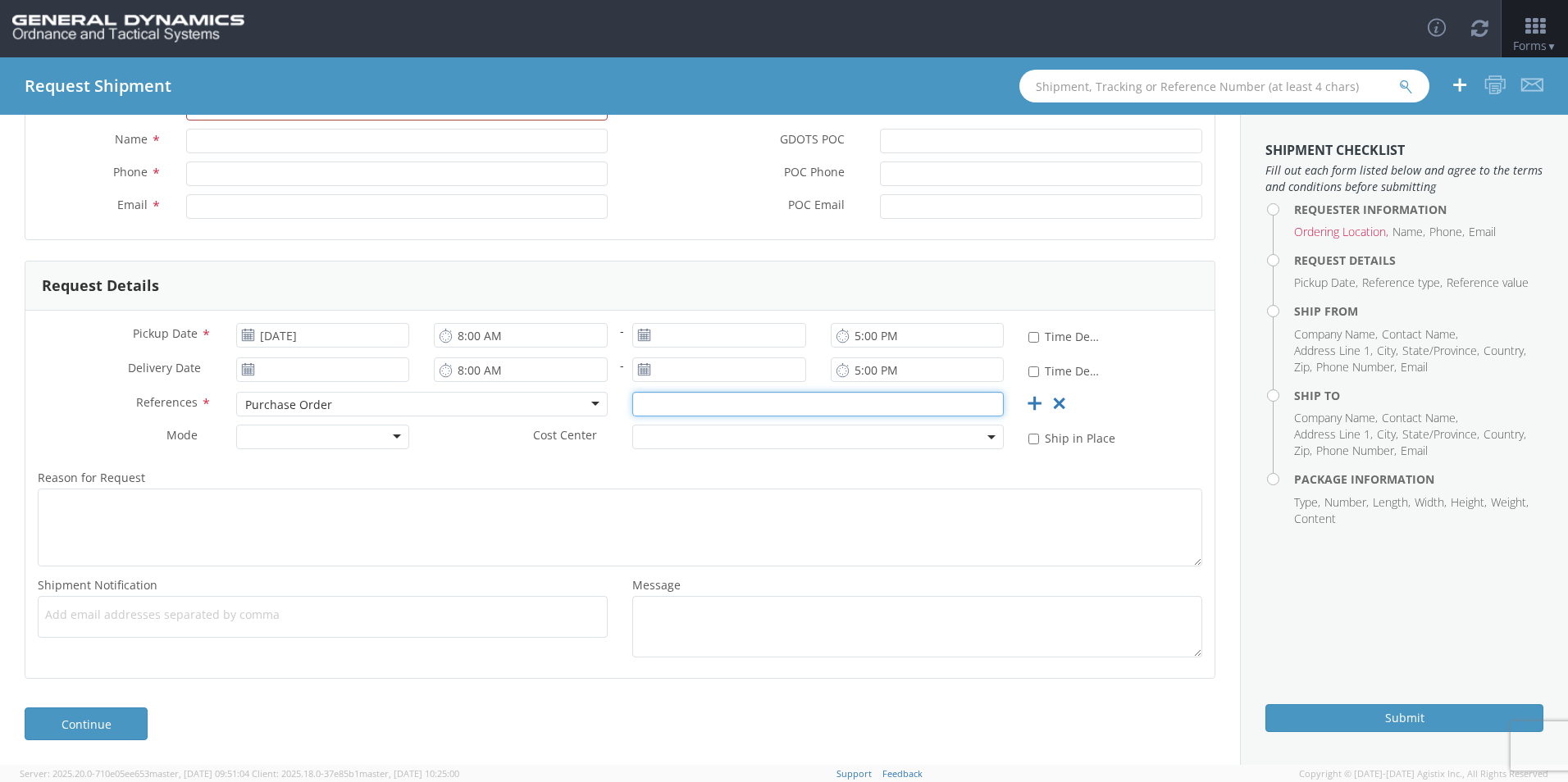
click at [656, 398] on input "text" at bounding box center [818, 403] width 372 height 25
click at [590, 407] on div "Purchase Order" at bounding box center [422, 403] width 372 height 25
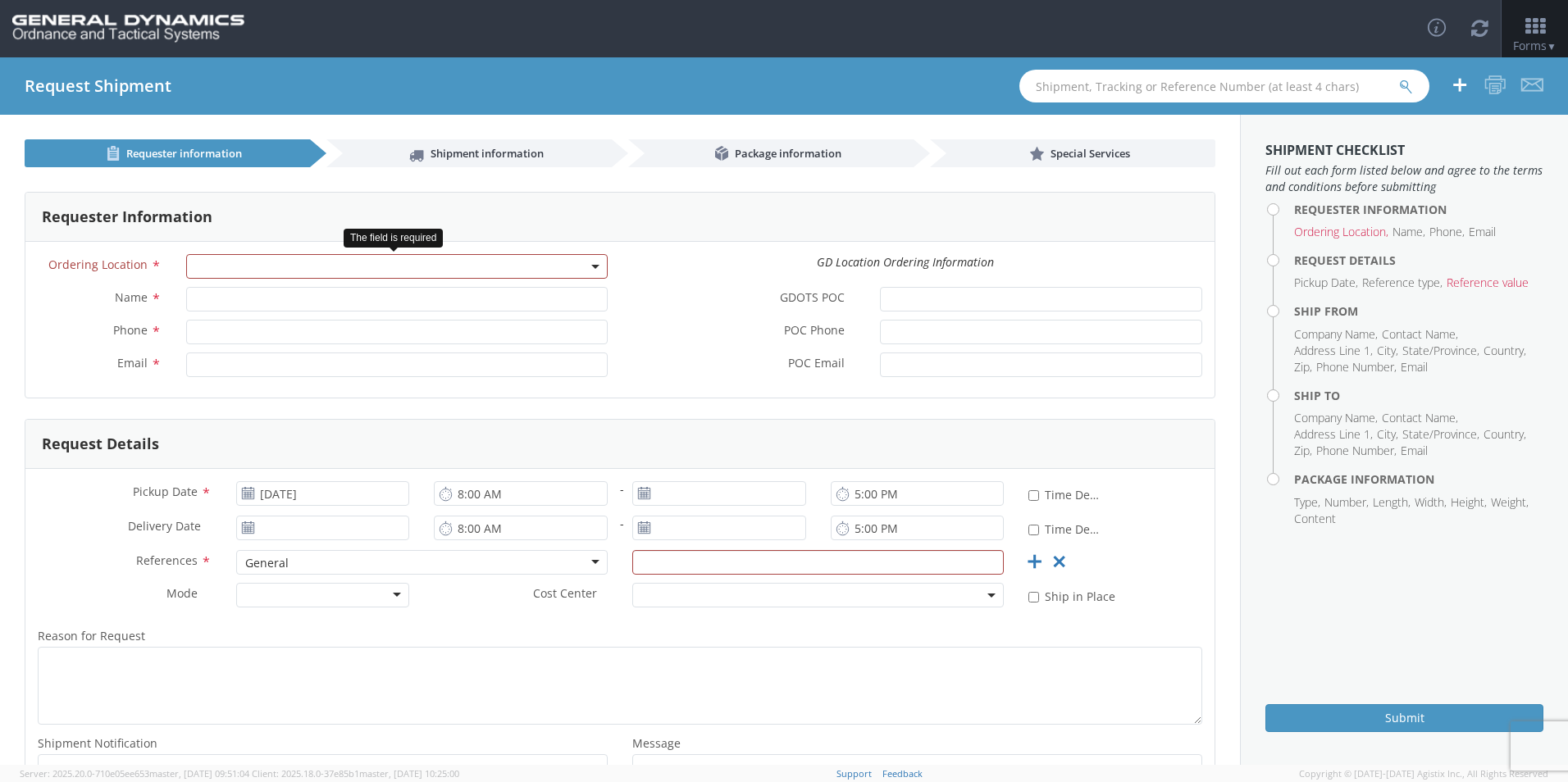
click at [595, 259] on span at bounding box center [397, 266] width 422 height 25
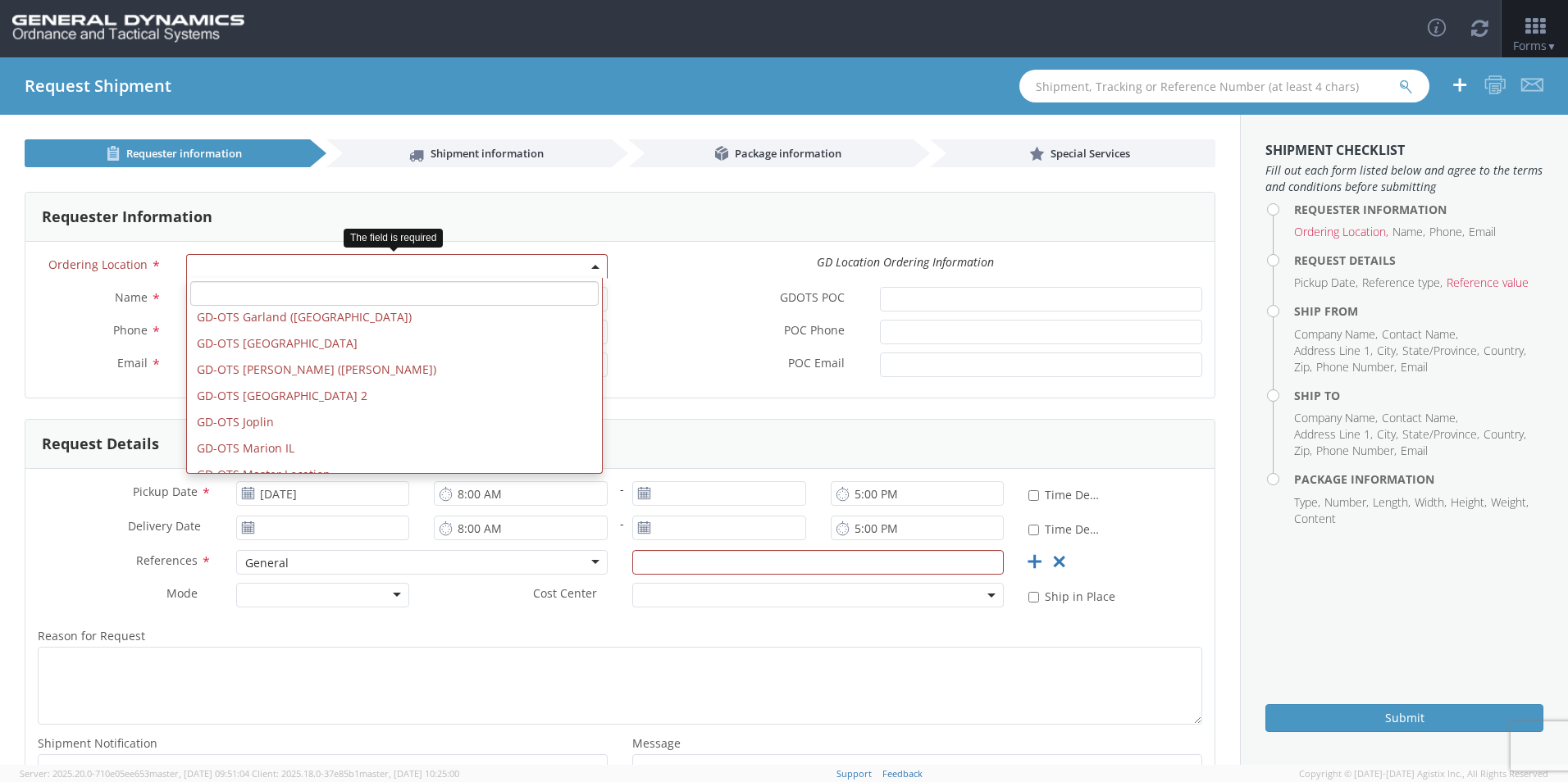
scroll to position [164, 0]
